Goal: Information Seeking & Learning: Learn about a topic

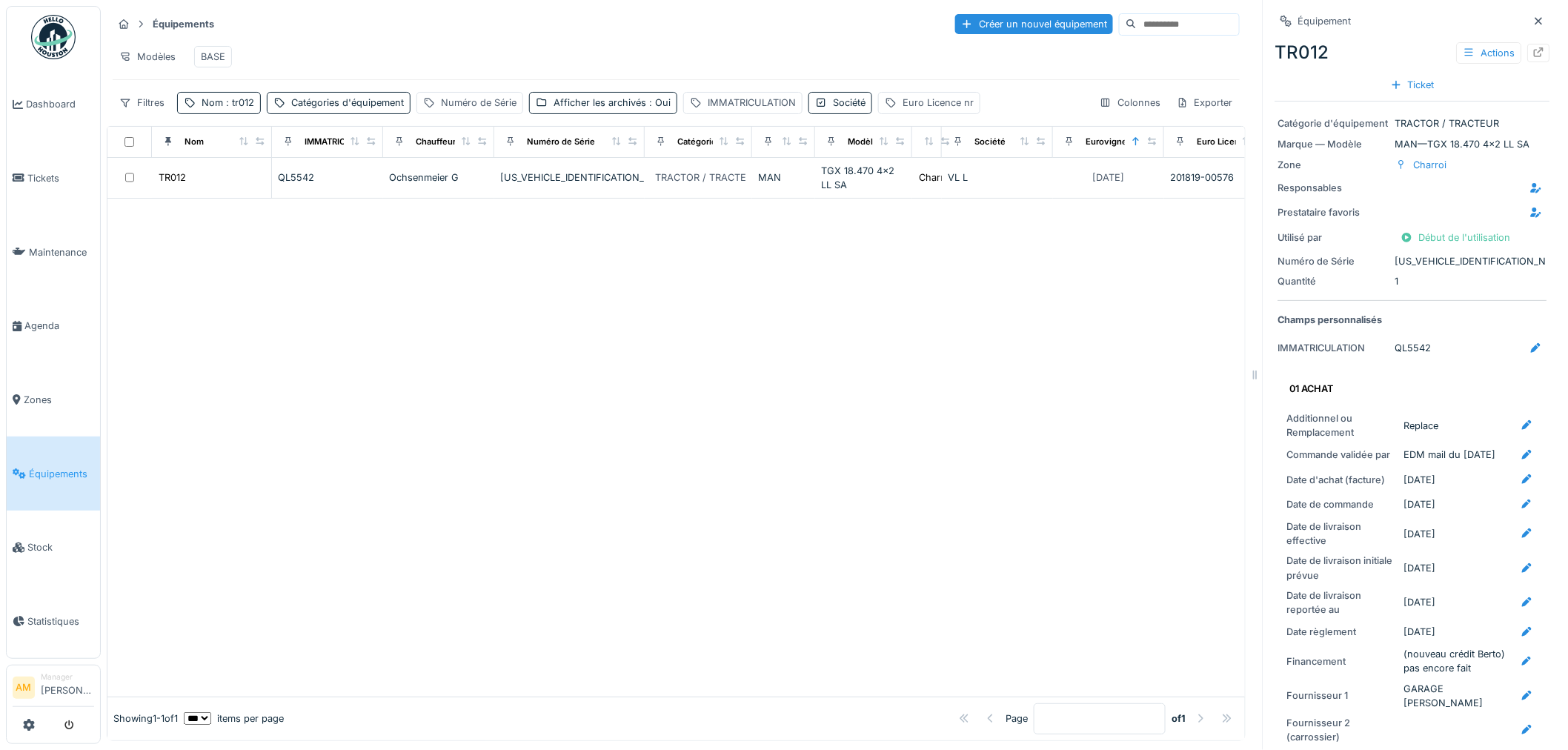
click at [299, 314] on div at bounding box center [676, 448] width 1138 height 498
click at [233, 109] on span ": tr012" at bounding box center [238, 102] width 31 height 11
drag, startPoint x: 237, startPoint y: 187, endPoint x: -20, endPoint y: 194, distance: 257.1
click at [0, 194] on html "Dashboard Tickets Maintenance Agenda Zones Équipements Stock Statistiques AM Ma…" at bounding box center [784, 375] width 1568 height 750
type input "*****"
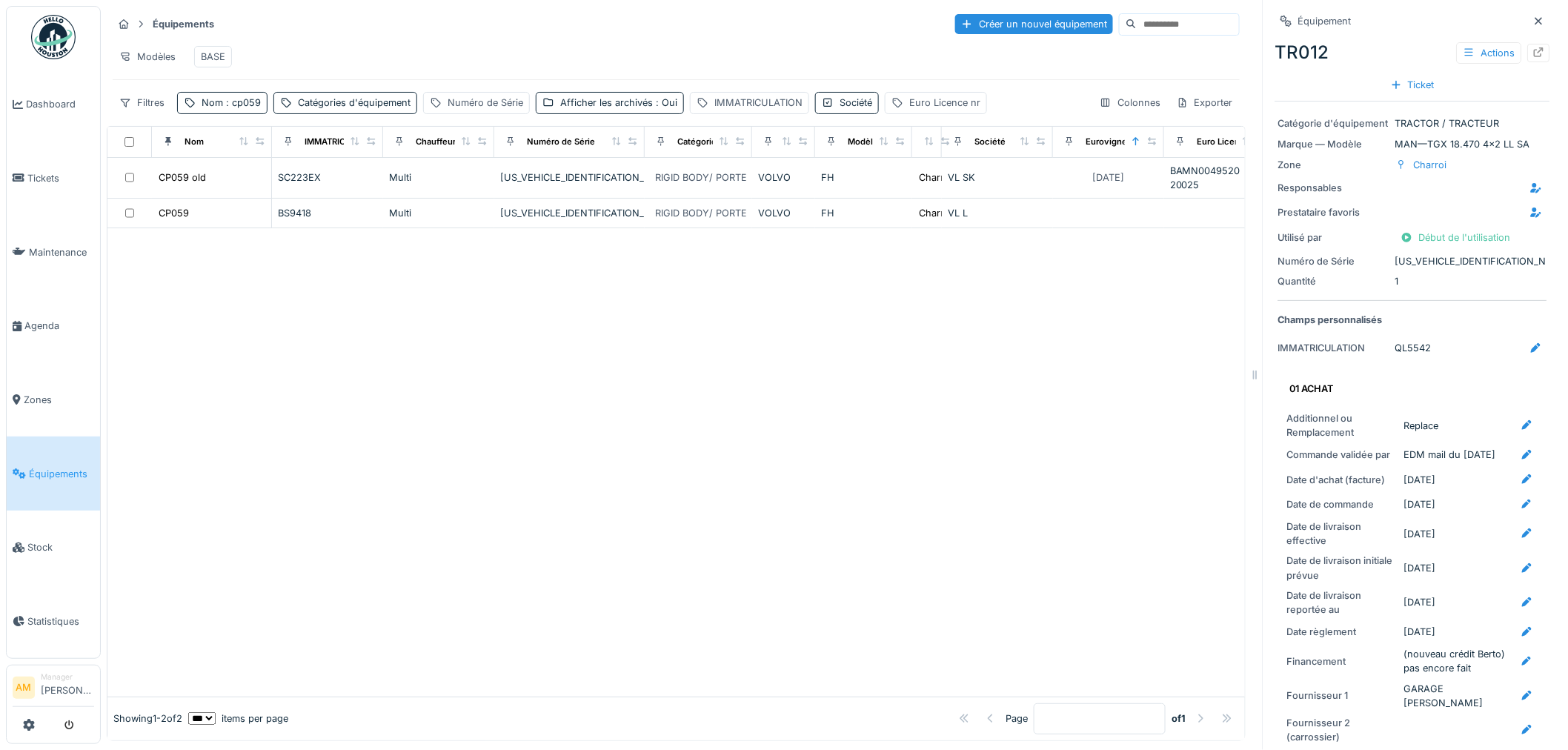
click at [486, 319] on div at bounding box center [676, 462] width 1138 height 467
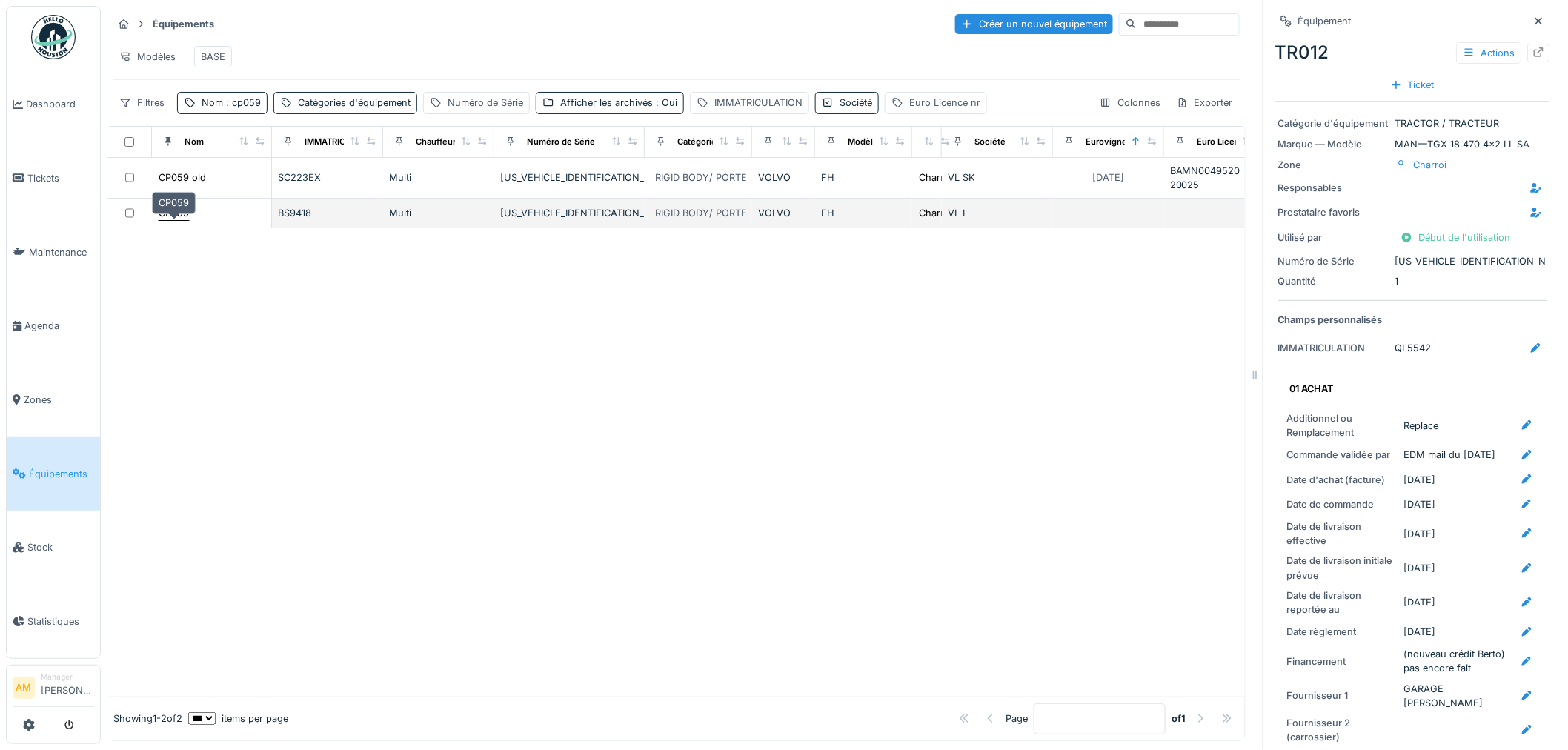
click at [167, 220] on div "CP059" at bounding box center [173, 213] width 30 height 15
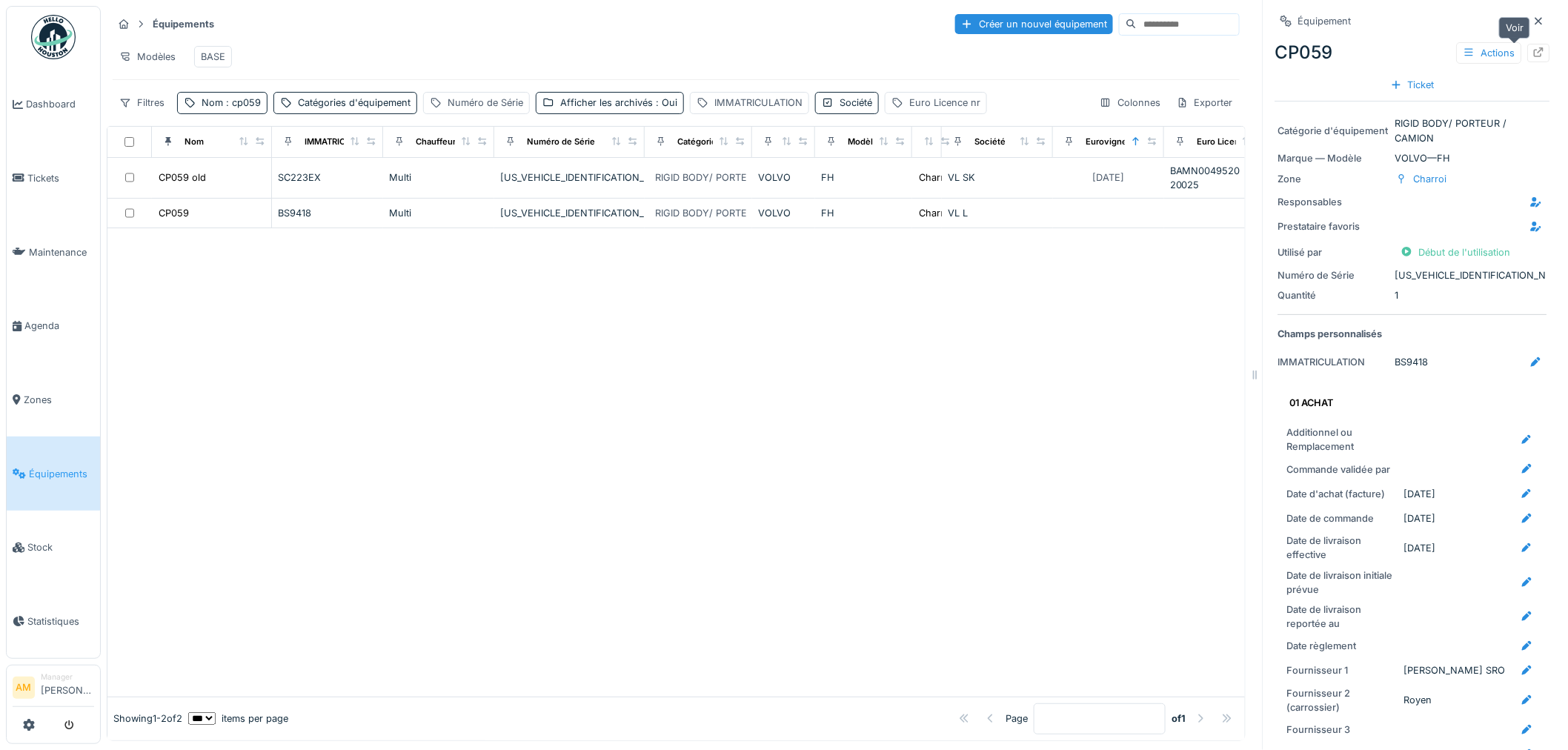
click at [1533, 54] on icon at bounding box center [1539, 52] width 12 height 10
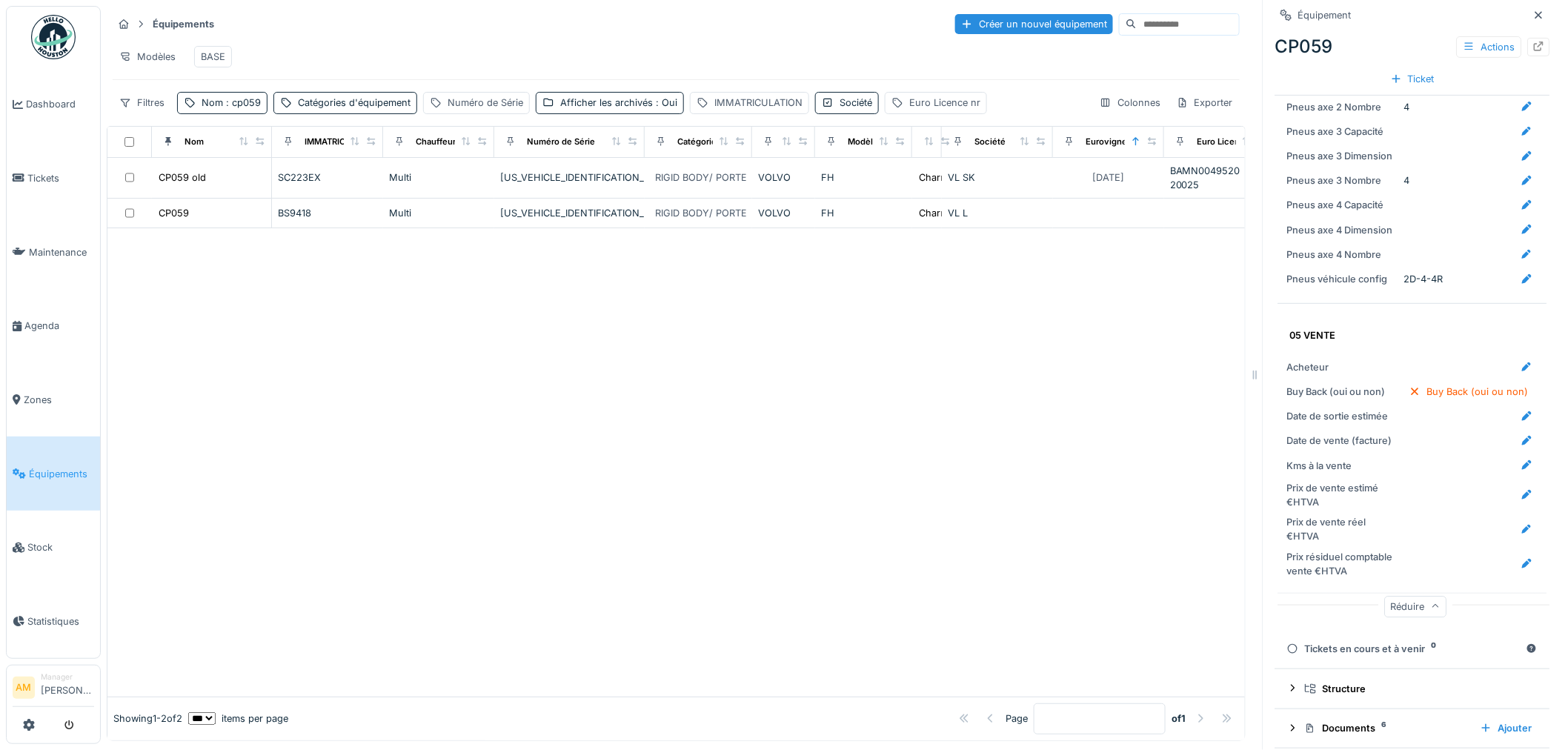
scroll to position [2584, 0]
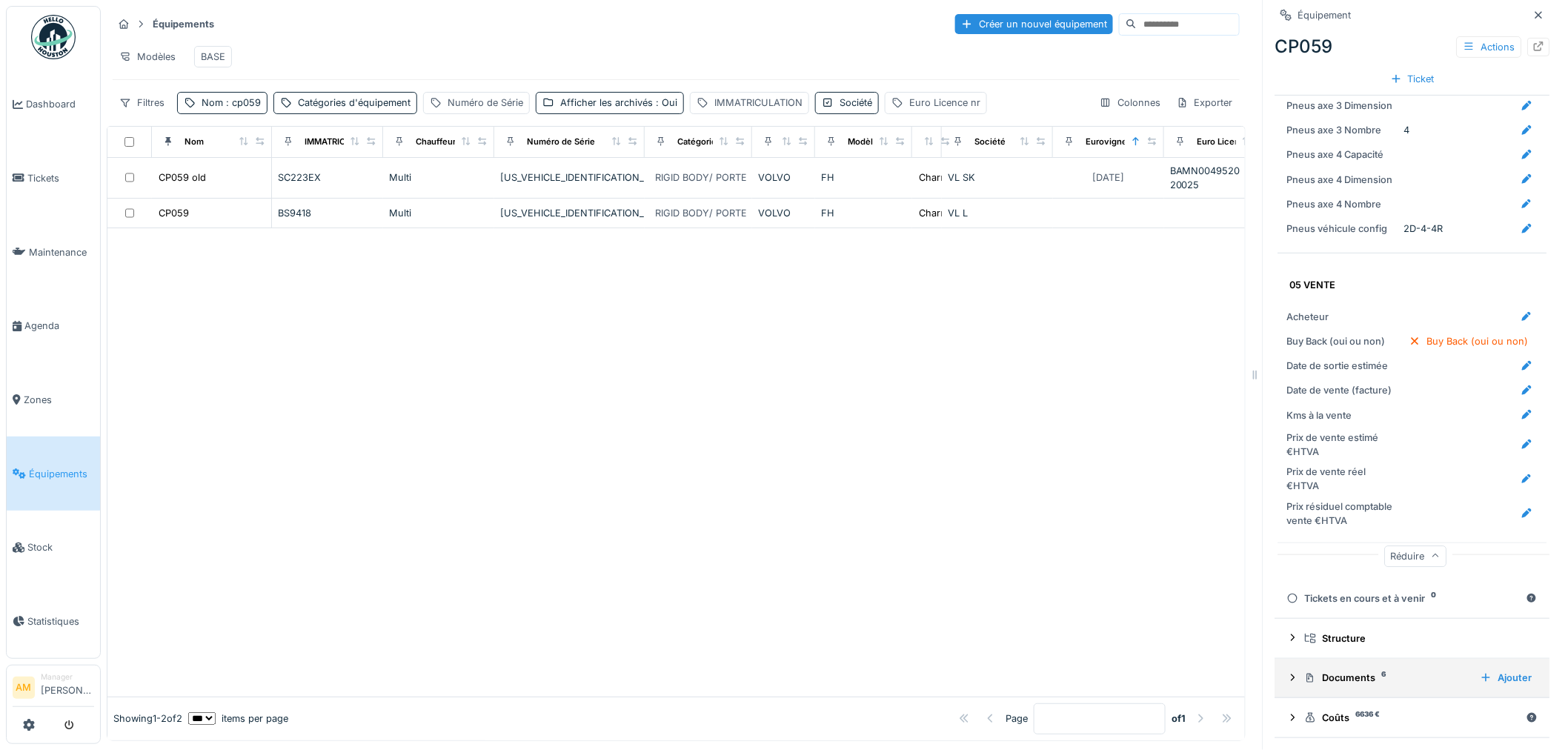
click at [1287, 677] on icon at bounding box center [1293, 677] width 12 height 10
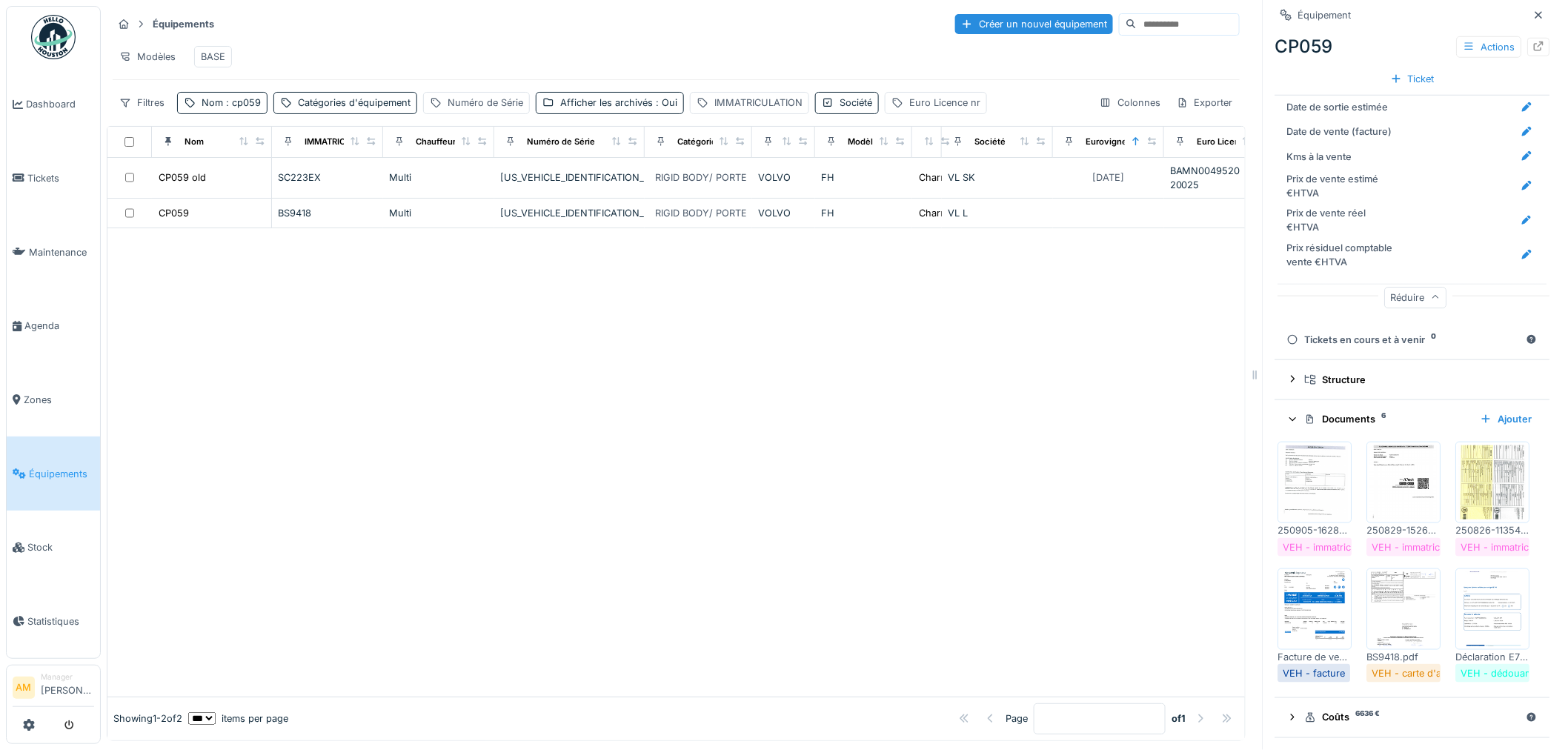
scroll to position [2914, 0]
click at [1459, 519] on img at bounding box center [1492, 483] width 67 height 74
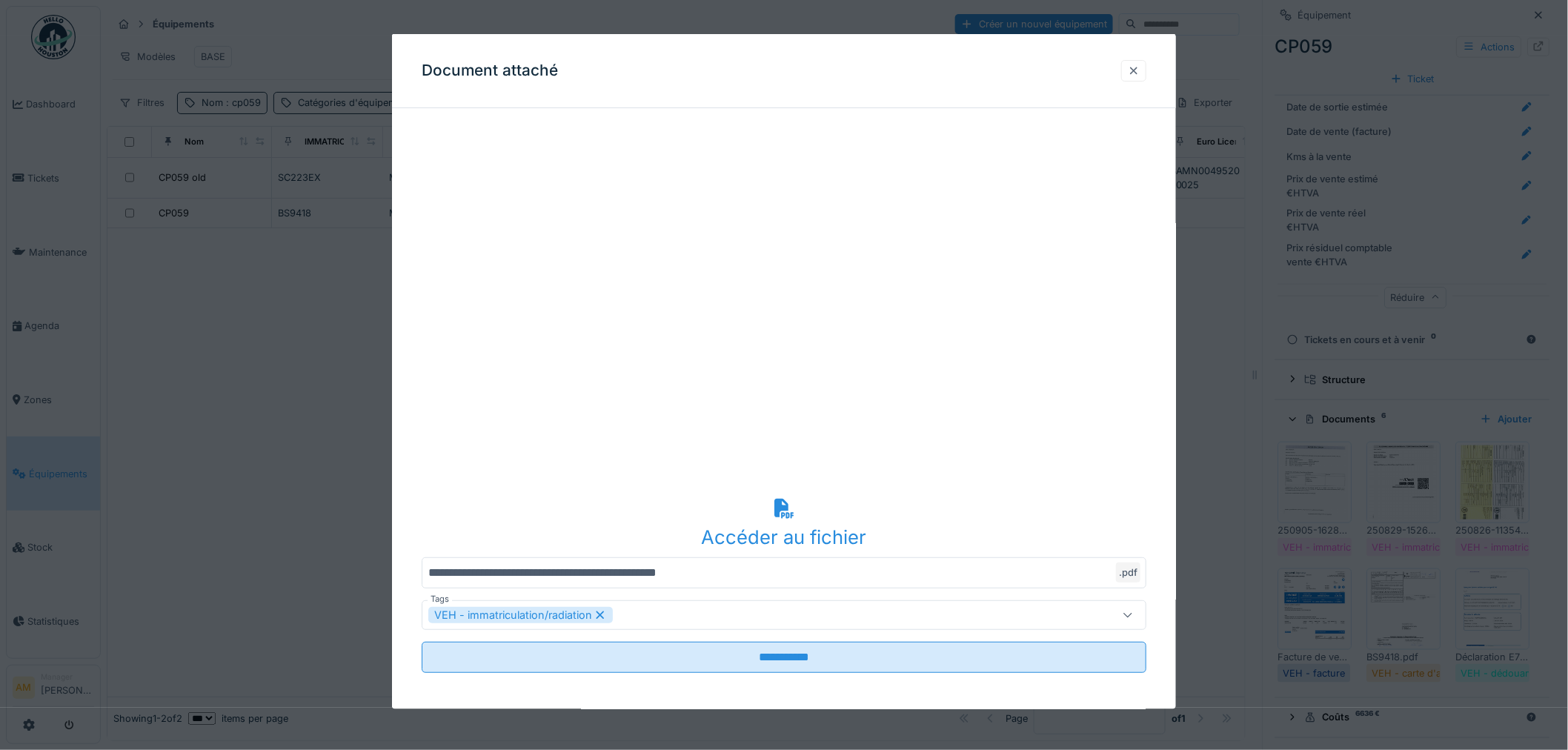
click at [1138, 69] on div at bounding box center [1134, 70] width 12 height 15
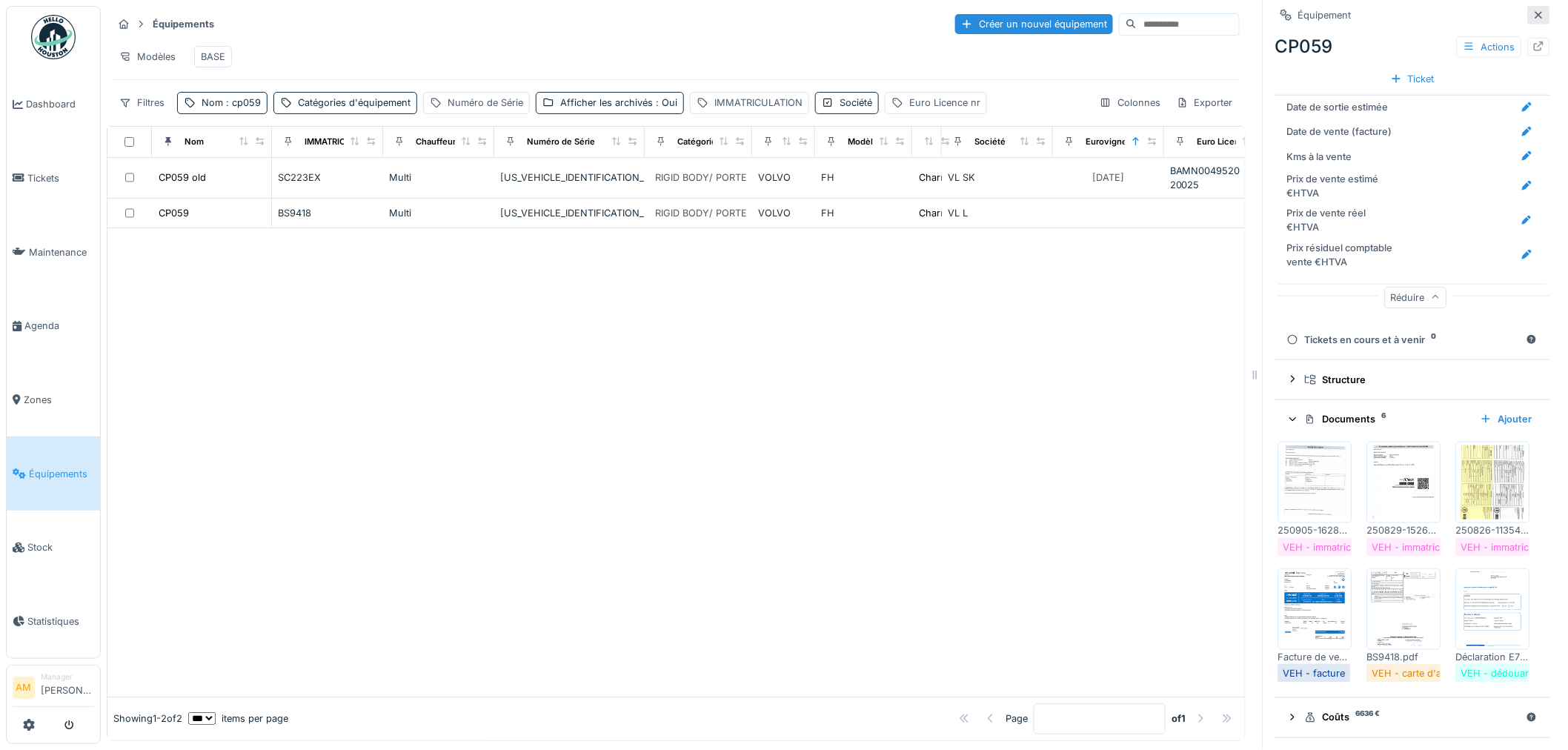
click at [1533, 13] on icon at bounding box center [1539, 16] width 12 height 10
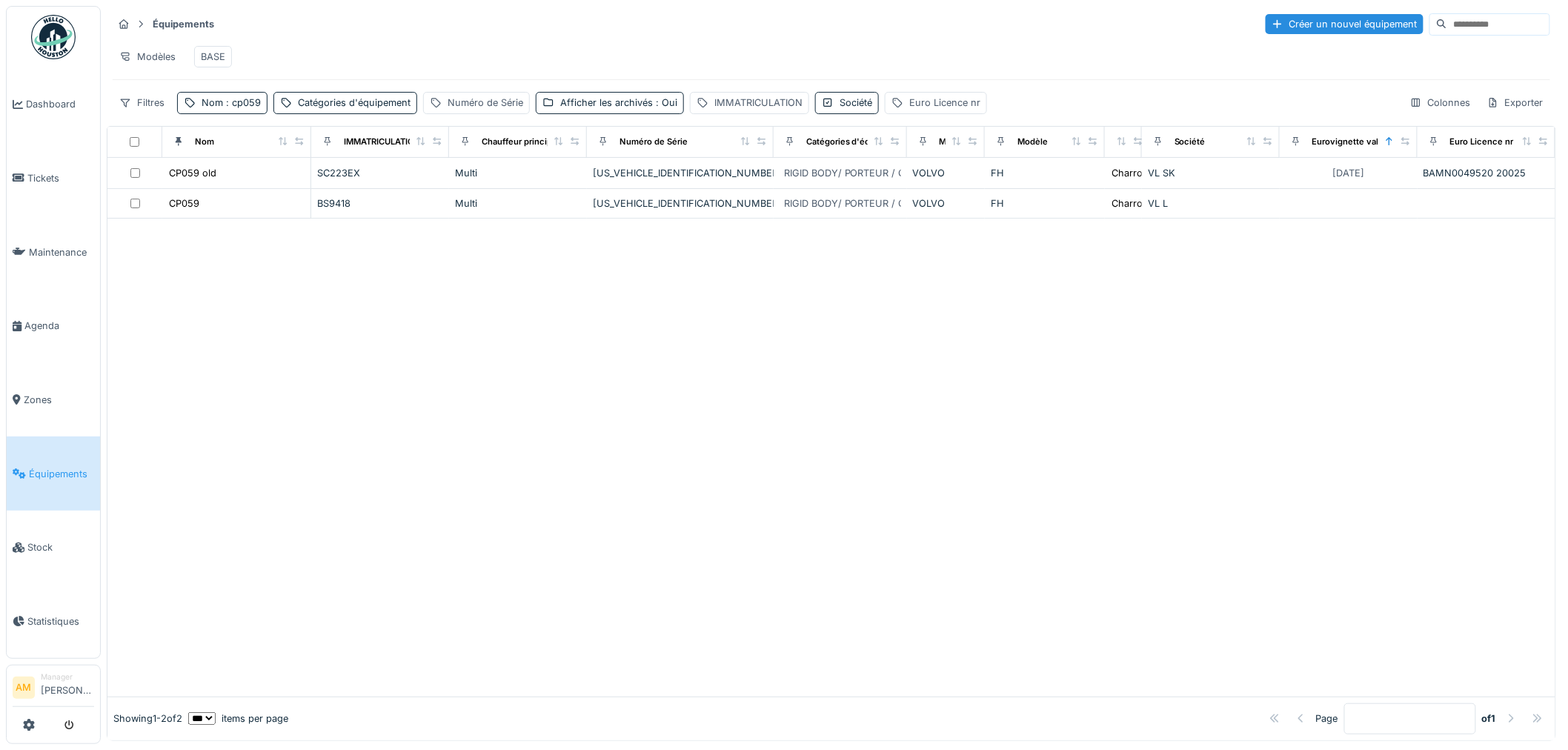
drag, startPoint x: 227, startPoint y: 323, endPoint x: 231, endPoint y: 297, distance: 26.3
click at [231, 307] on div at bounding box center [831, 457] width 1448 height 478
click at [247, 109] on span ": cp059" at bounding box center [241, 102] width 38 height 11
drag, startPoint x: 247, startPoint y: 187, endPoint x: 210, endPoint y: 191, distance: 37.2
click at [210, 191] on input "*****" at bounding box center [258, 187] width 147 height 31
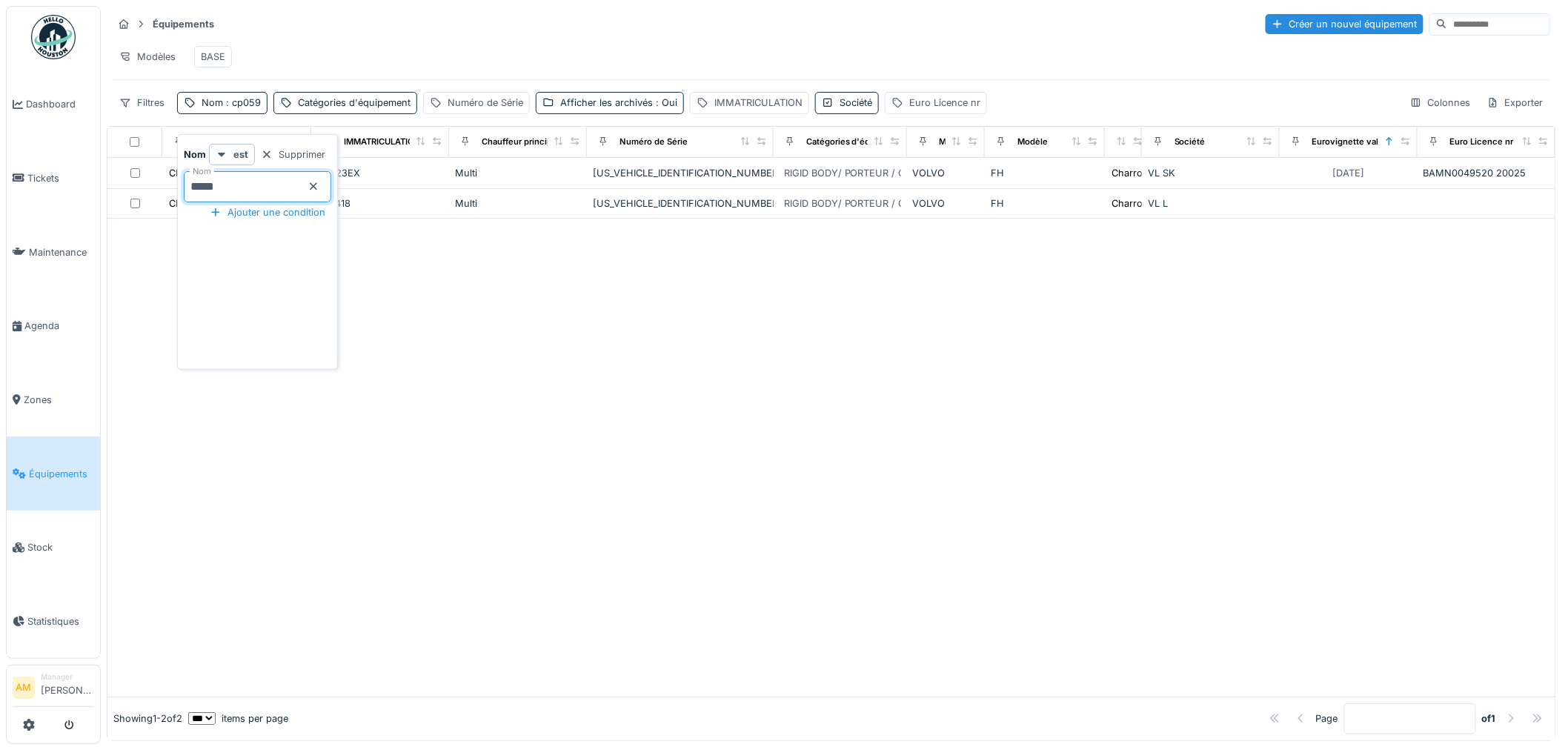
type input "*****"
click at [663, 386] on div at bounding box center [831, 457] width 1448 height 478
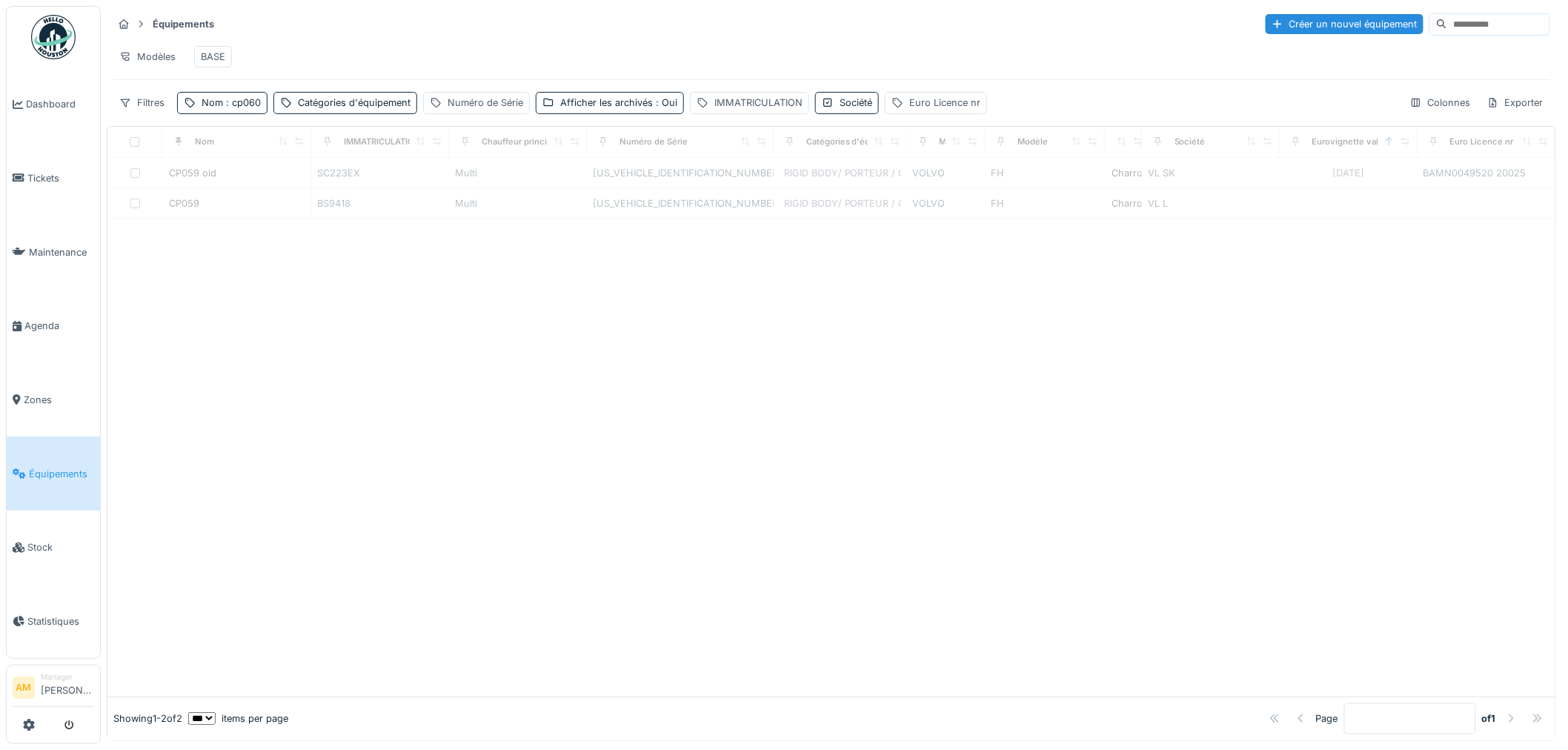
click at [297, 302] on div at bounding box center [831, 457] width 1448 height 478
click at [590, 109] on div "Afficher les archivés : Oui" at bounding box center [618, 103] width 117 height 15
click at [550, 186] on icon at bounding box center [548, 183] width 9 height 8
drag, startPoint x: 609, startPoint y: 360, endPoint x: 558, endPoint y: 442, distance: 96.6
click at [611, 363] on div "Afficher les archivés est Supprimer Afficher les archivés Ajouter une condition" at bounding box center [653, 254] width 227 height 222
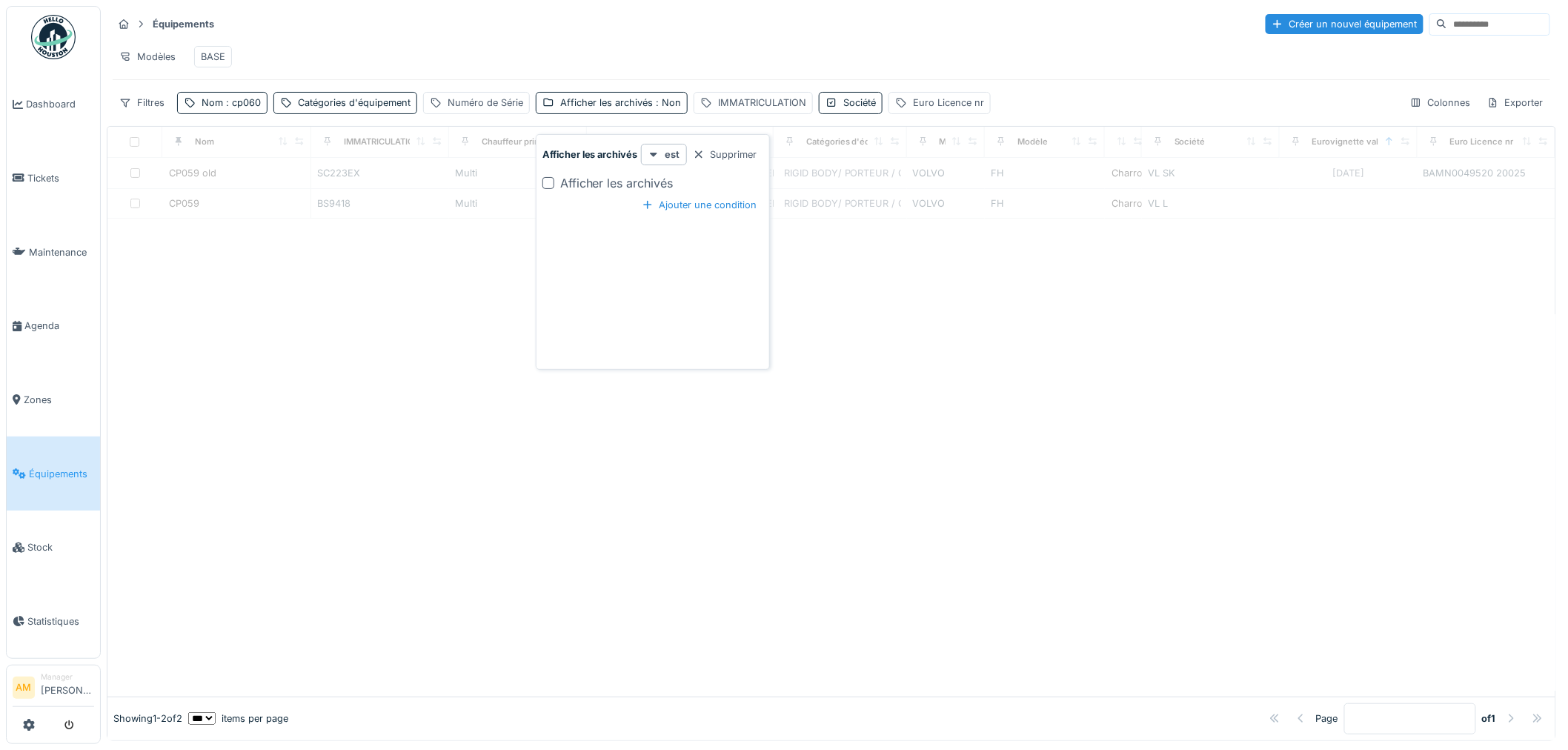
click at [484, 473] on div at bounding box center [831, 457] width 1448 height 478
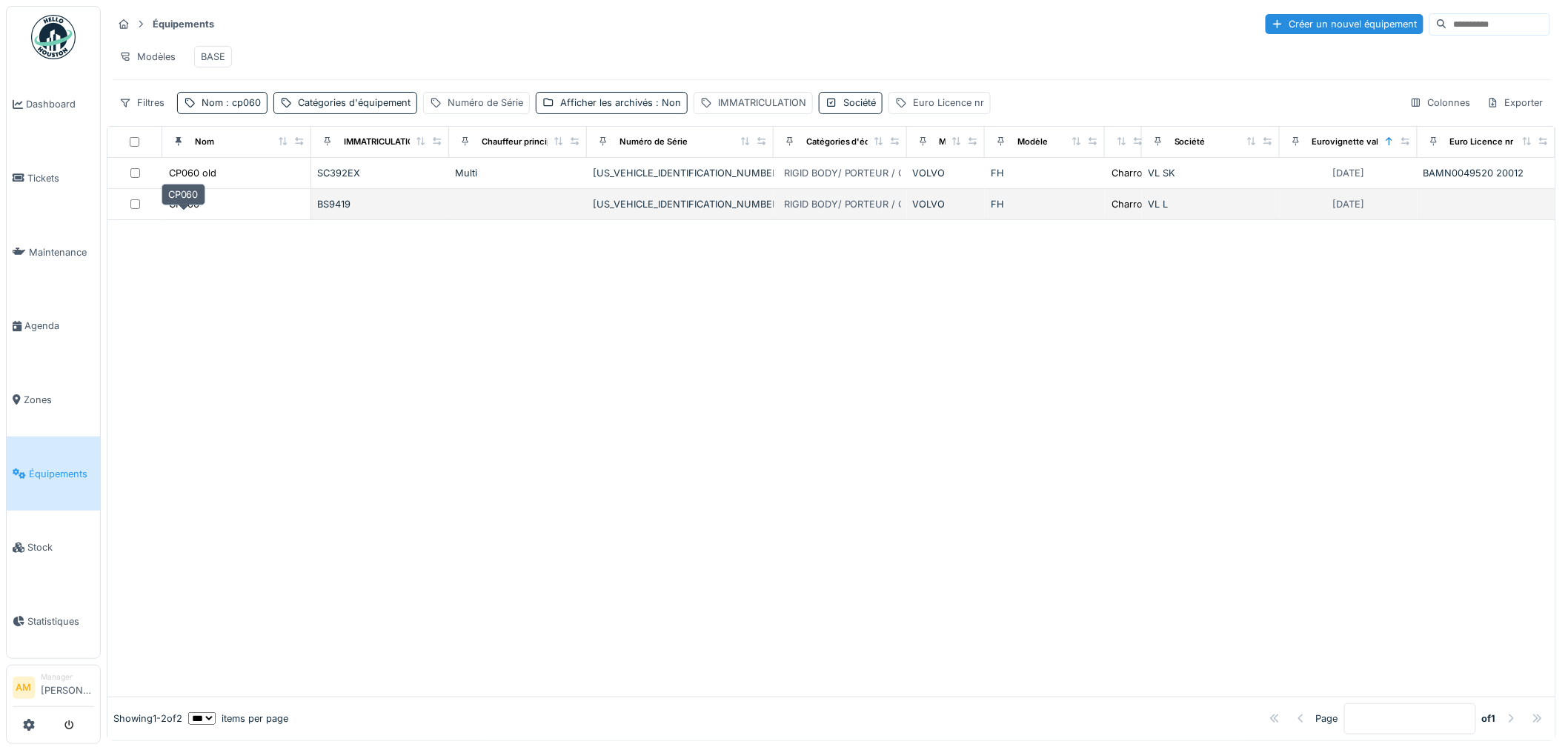
click at [190, 211] on div "CP060" at bounding box center [183, 203] width 30 height 15
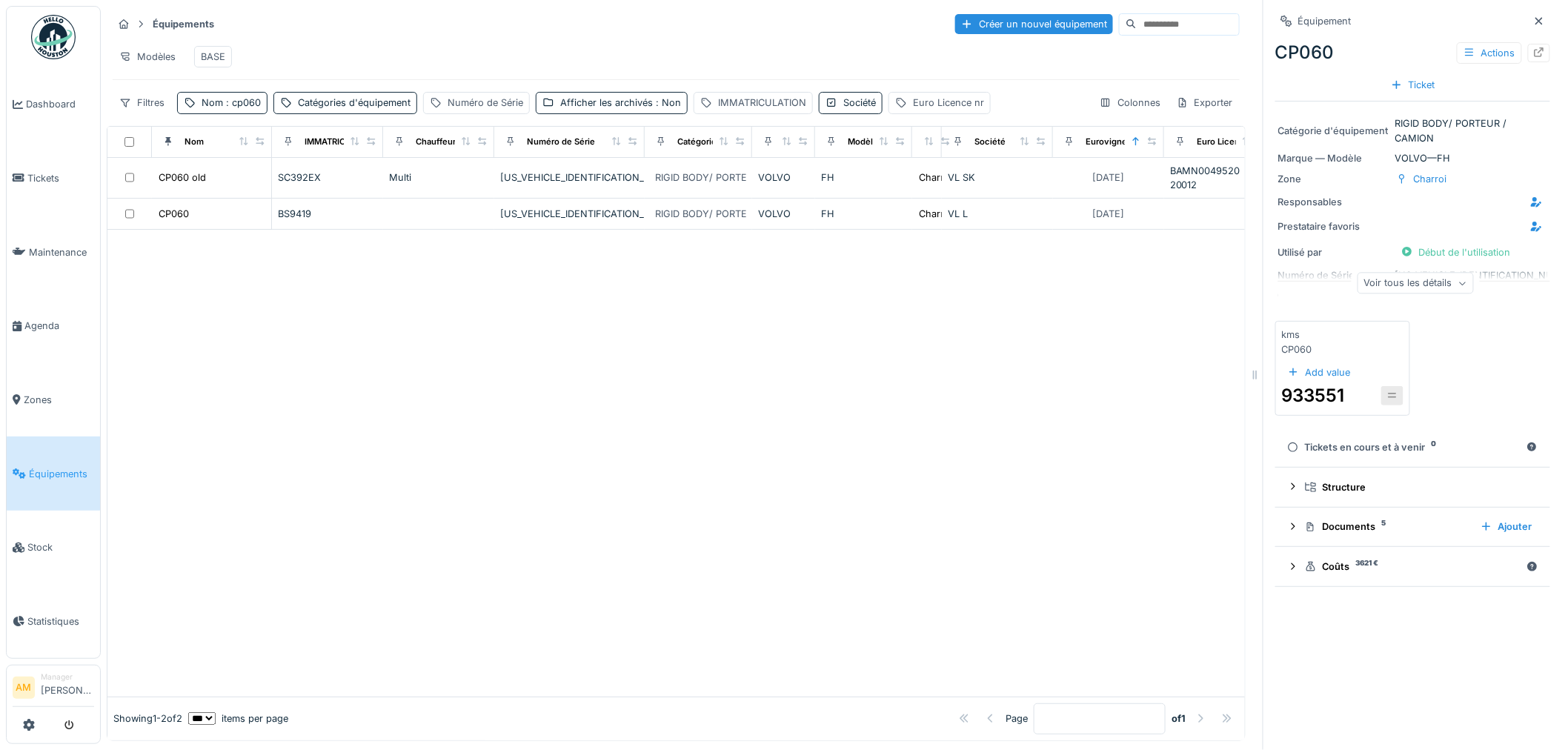
scroll to position [12, 0]
click at [1287, 523] on div at bounding box center [1293, 526] width 12 height 15
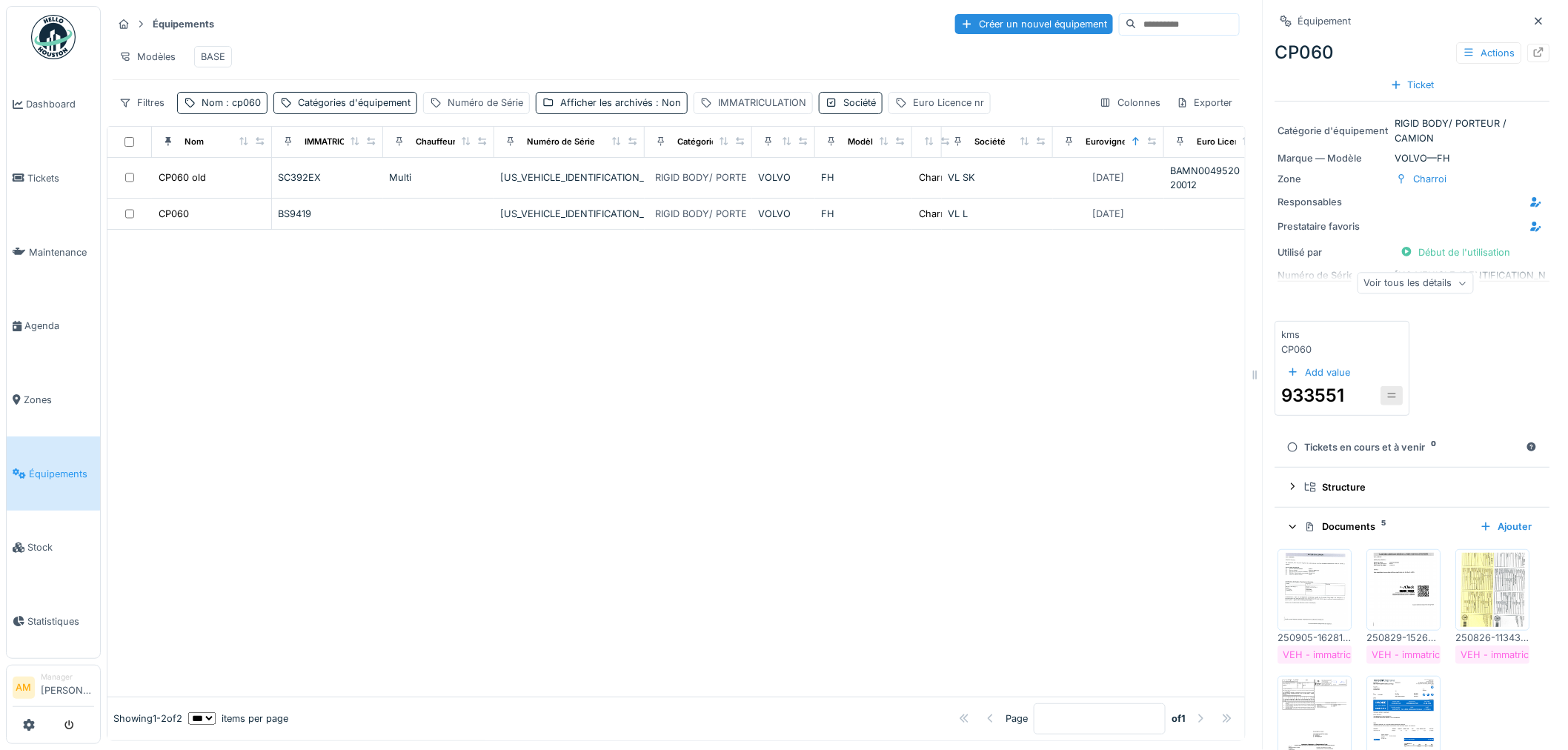
scroll to position [237, 0]
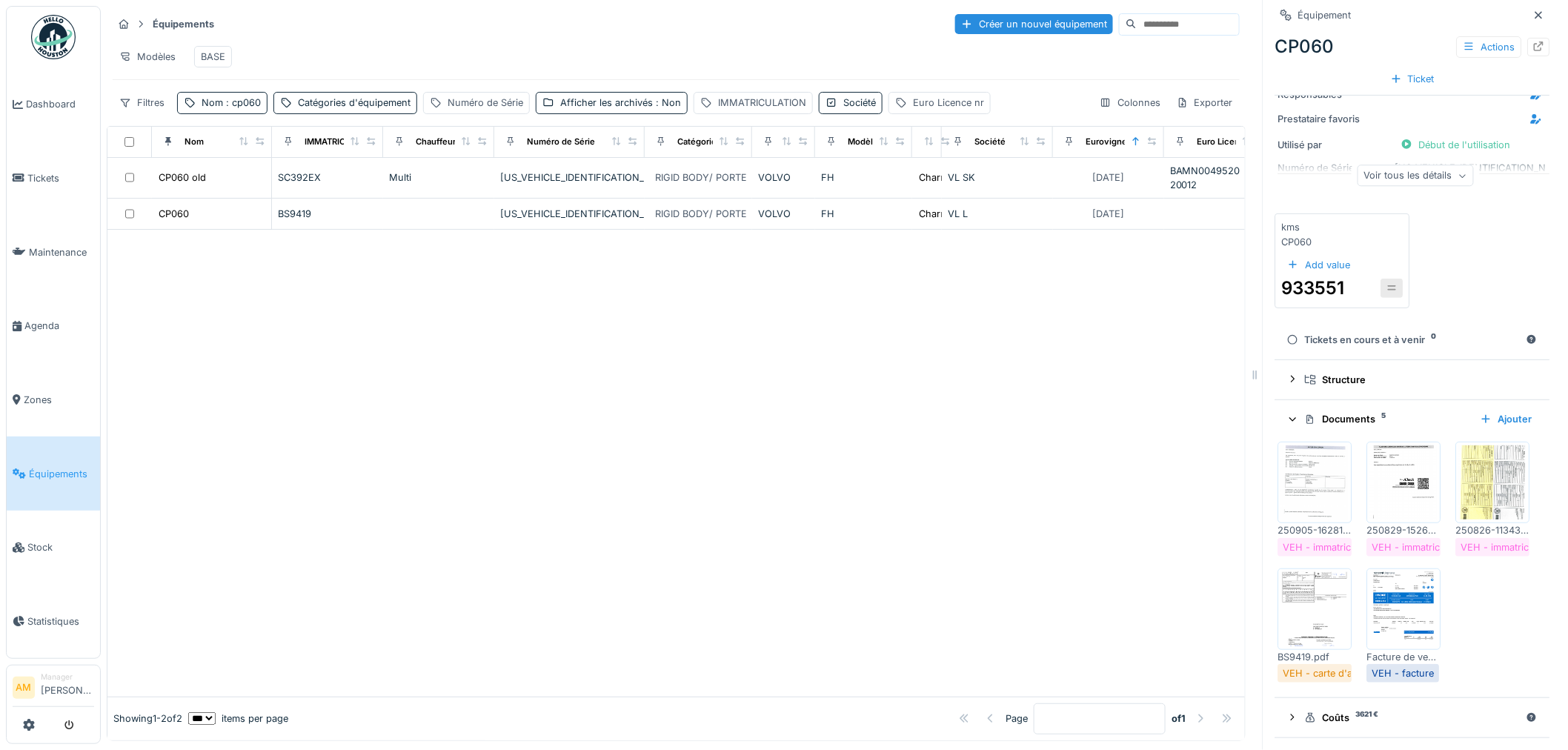
click at [1050, 514] on div at bounding box center [676, 462] width 1138 height 466
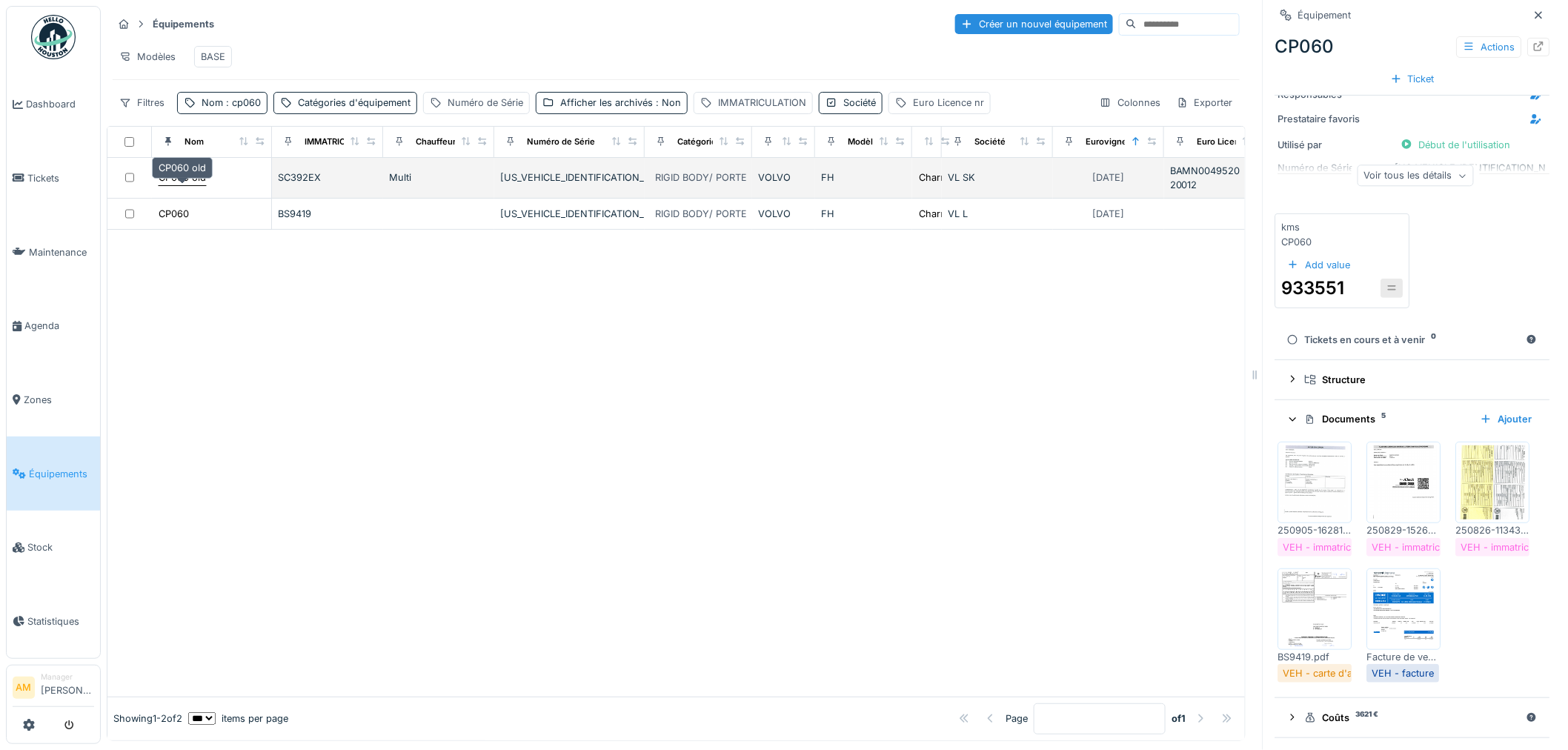
click at [181, 176] on div "CP060 old" at bounding box center [182, 177] width 47 height 15
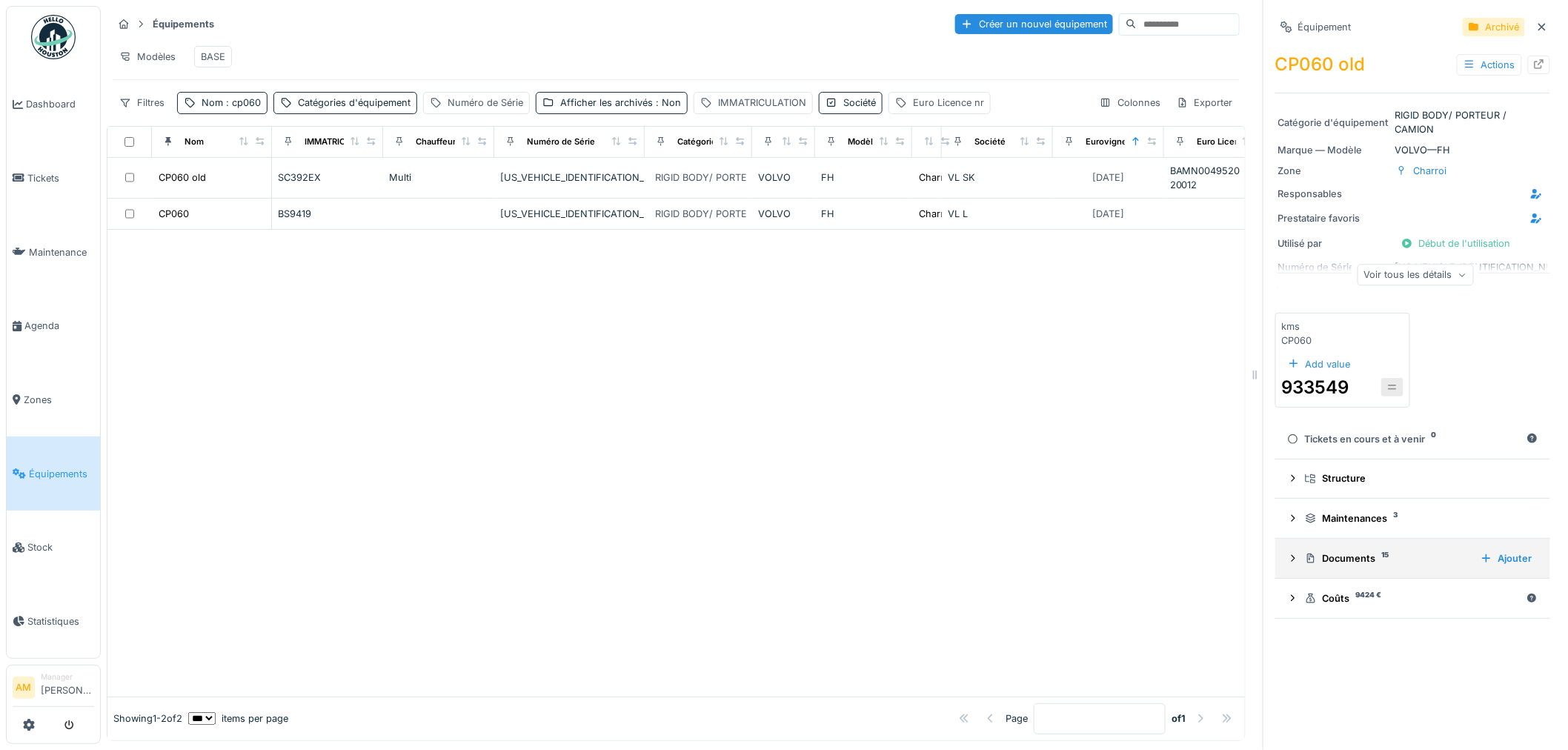
click at [1287, 553] on icon at bounding box center [1293, 558] width 12 height 10
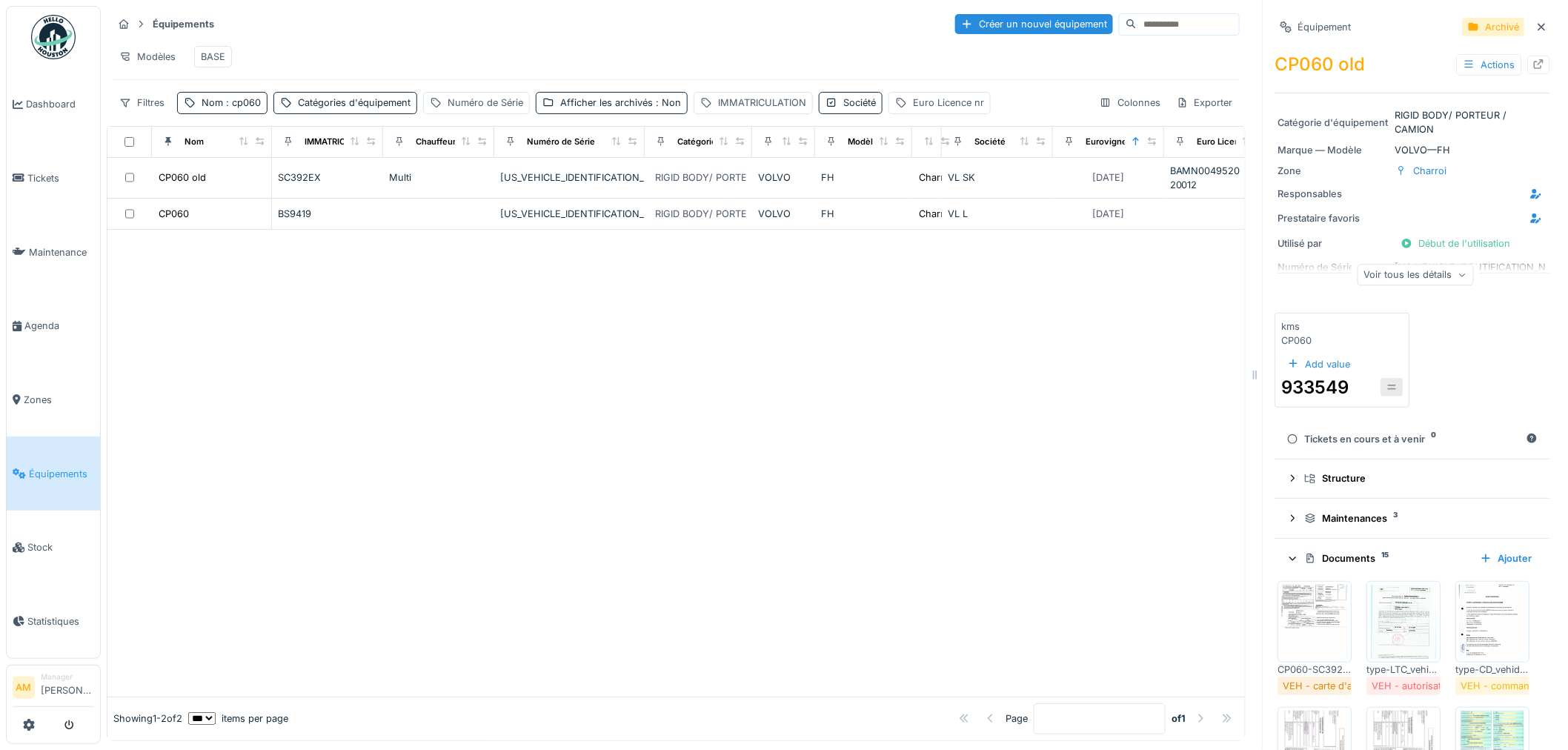
click at [1298, 598] on img at bounding box center [1315, 621] width 67 height 74
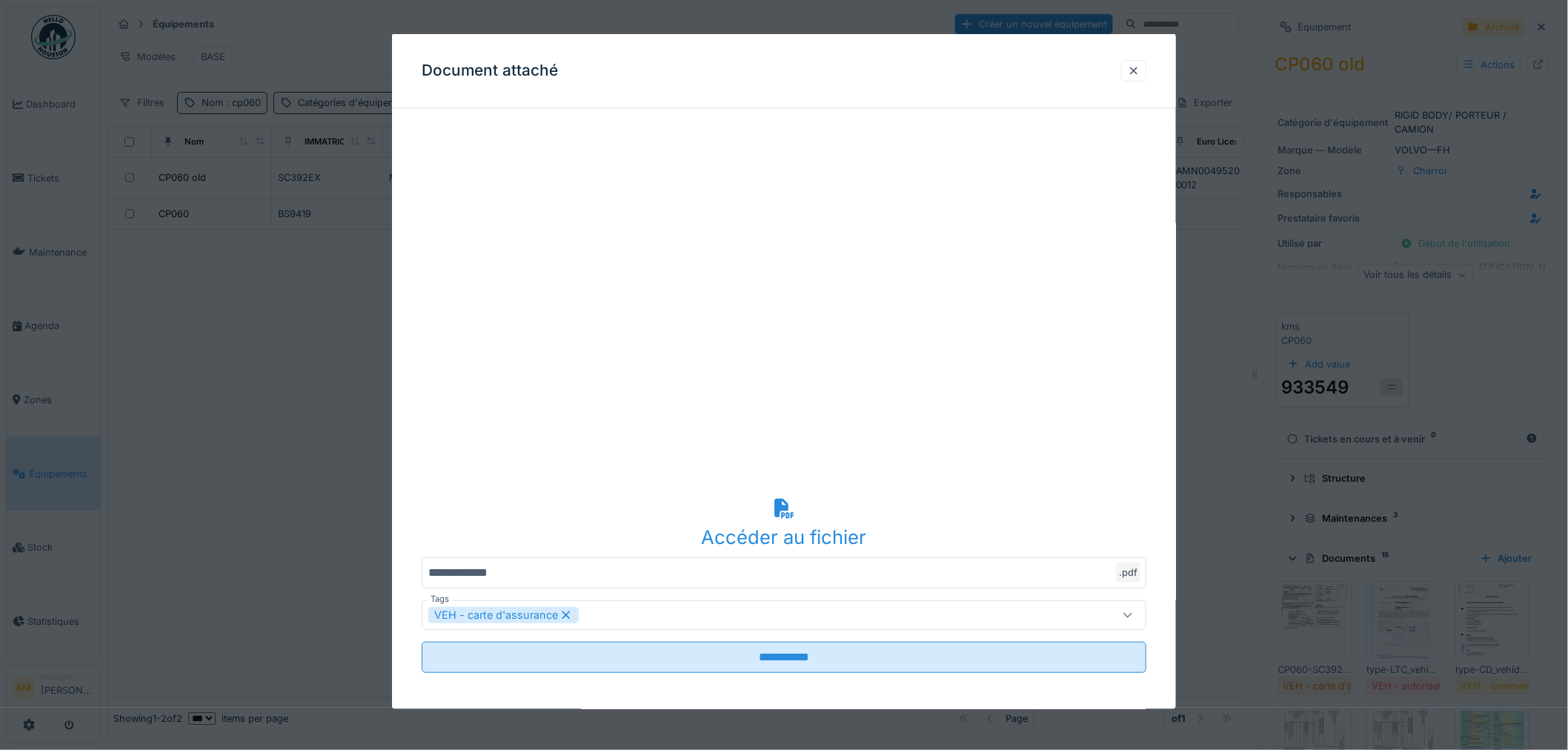
click at [1134, 70] on div at bounding box center [1134, 70] width 12 height 15
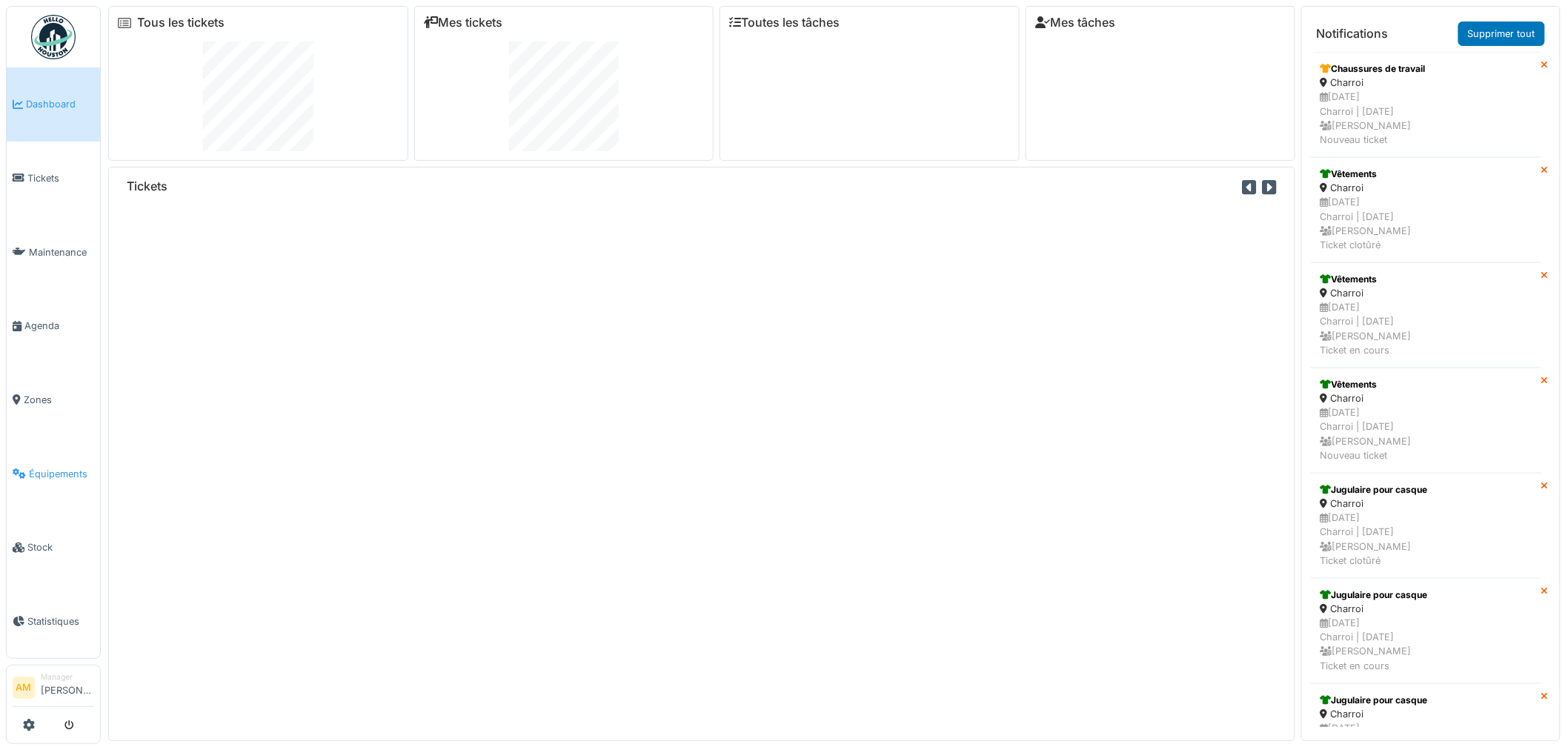
click at [59, 467] on span "Équipements" at bounding box center [61, 474] width 65 height 15
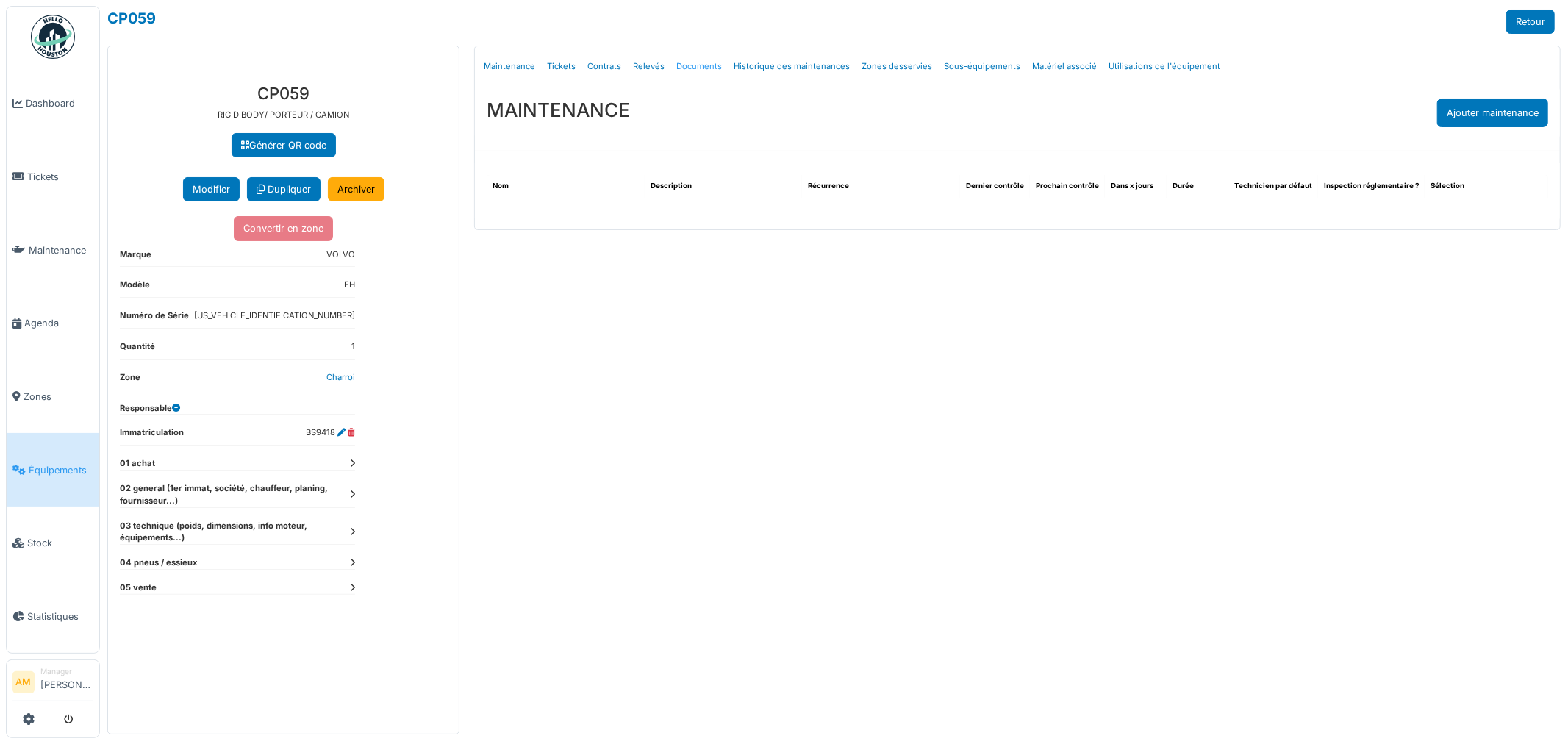
click at [681, 67] on link "Documents" at bounding box center [699, 66] width 58 height 35
select select "***"
